Goal: Task Accomplishment & Management: Manage account settings

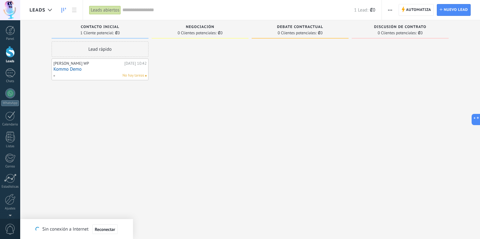
scroll to position [9, 0]
click at [207, 132] on div at bounding box center [200, 119] width 97 height 157
click at [7, 71] on div at bounding box center [10, 72] width 10 height 9
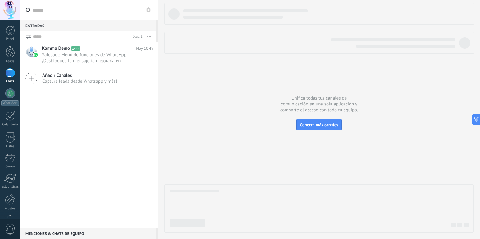
click at [33, 78] on use at bounding box center [31, 78] width 11 height 11
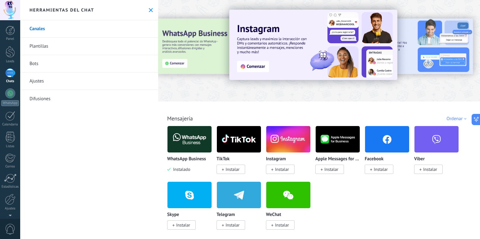
click at [190, 146] on img at bounding box center [189, 139] width 44 height 30
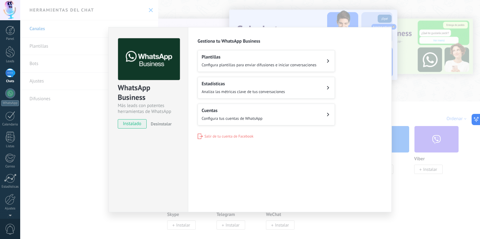
click at [244, 117] on span "Configura tus cuentas de WhatsApp" at bounding box center [232, 118] width 61 height 5
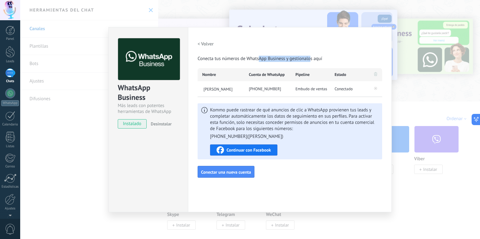
drag, startPoint x: 260, startPoint y: 59, endPoint x: 312, endPoint y: 60, distance: 51.9
click at [312, 60] on span "Conecta tus números de WhatsApp Business y gestionalos aquí" at bounding box center [260, 59] width 125 height 6
click at [7, 154] on div at bounding box center [10, 157] width 10 height 9
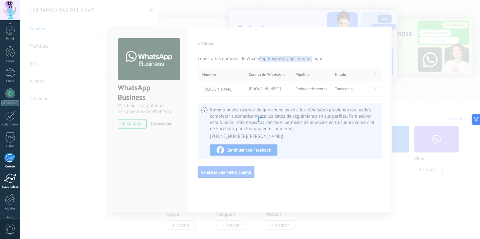
scroll to position [20, 0]
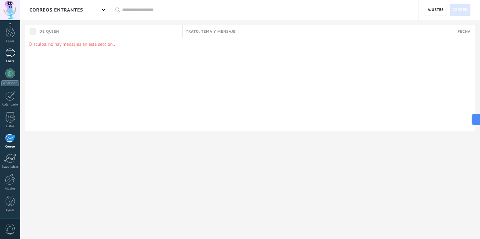
click at [8, 55] on div at bounding box center [10, 52] width 10 height 9
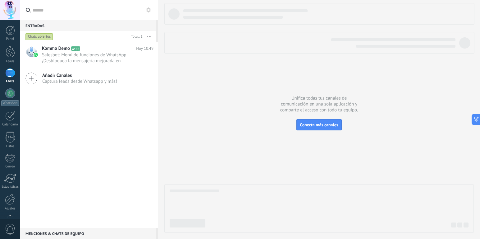
click at [151, 9] on button at bounding box center [148, 9] width 7 height 7
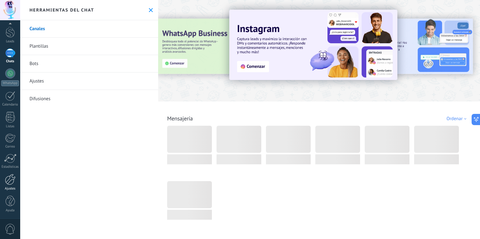
scroll to position [20, 0]
click at [11, 178] on div at bounding box center [10, 179] width 11 height 11
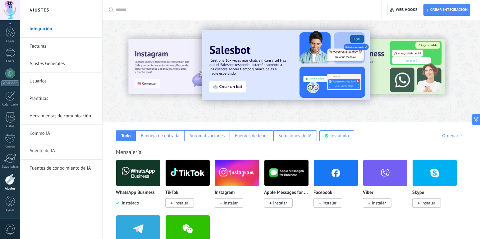
click at [129, 173] on img at bounding box center [138, 172] width 44 height 30
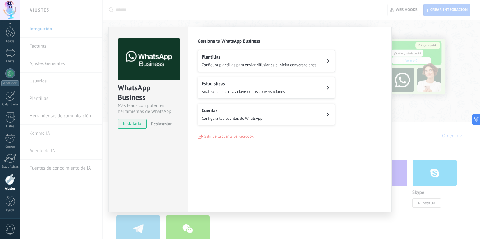
click at [221, 113] on div "Cuentas Configura tus cuentas de WhatsApp" at bounding box center [232, 114] width 61 height 14
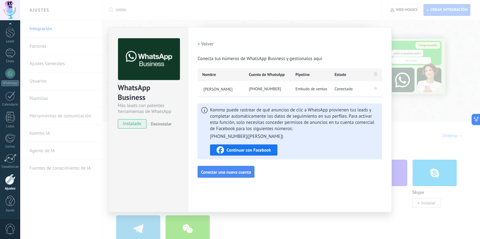
click at [349, 92] on span "Conectado" at bounding box center [344, 89] width 18 height 6
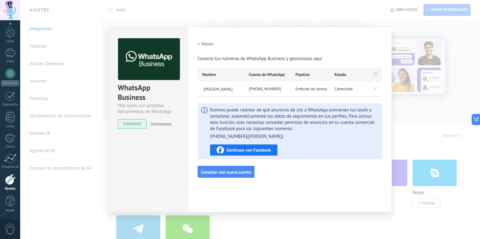
click at [302, 89] on span "Embudo de ventas" at bounding box center [311, 89] width 32 height 6
click at [315, 89] on span "Embudo de ventas" at bounding box center [311, 89] width 32 height 6
click at [311, 88] on span "Embudo de ventas" at bounding box center [311, 89] width 32 height 6
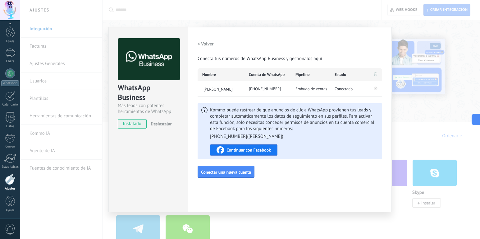
click at [405, 23] on div "WhatsApp Business Más leads con potentes herramientas de WhatsApp instalado Des…" at bounding box center [250, 119] width 460 height 239
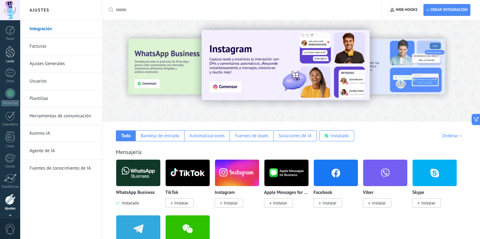
click at [8, 48] on div at bounding box center [10, 51] width 9 height 11
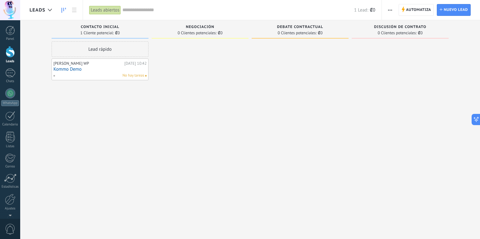
click at [390, 11] on span "button" at bounding box center [390, 10] width 4 height 12
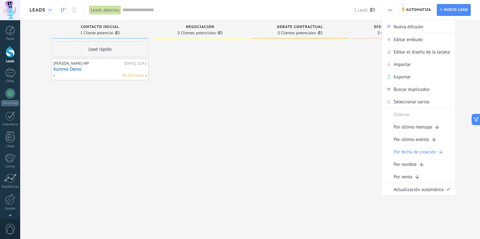
click at [49, 9] on icon at bounding box center [50, 10] width 4 height 2
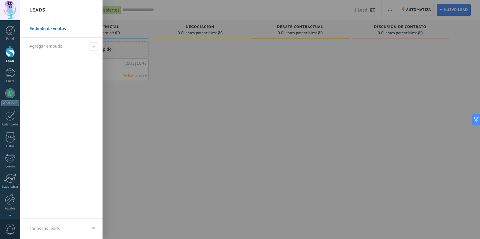
click at [57, 29] on link "Embudo de ventas" at bounding box center [63, 28] width 67 height 17
